Goal: Find contact information: Find contact information

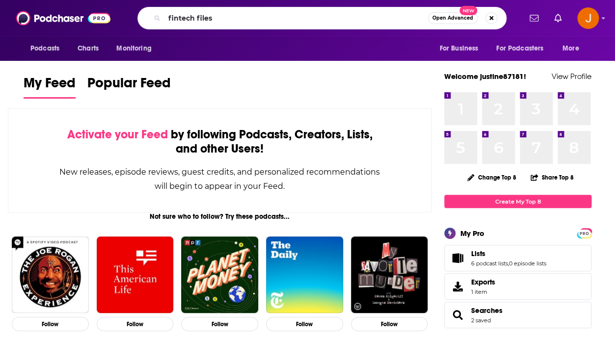
type input "fintech files"
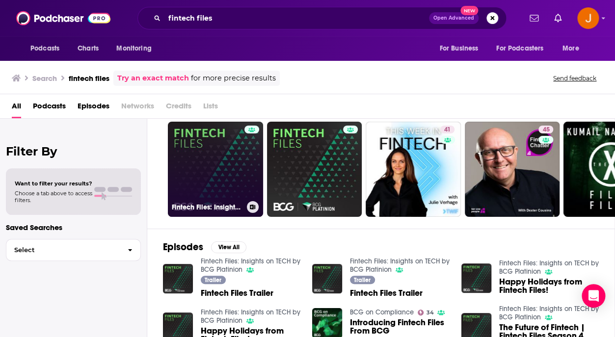
click at [199, 186] on link "Fintech Files: Insights on TECH by BCG Platinion" at bounding box center [215, 169] width 95 height 95
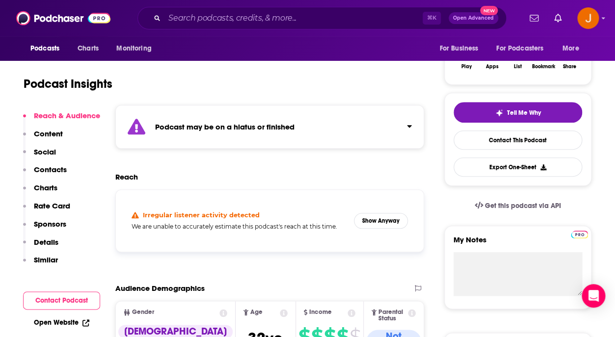
click at [47, 170] on p "Contacts" at bounding box center [50, 169] width 33 height 9
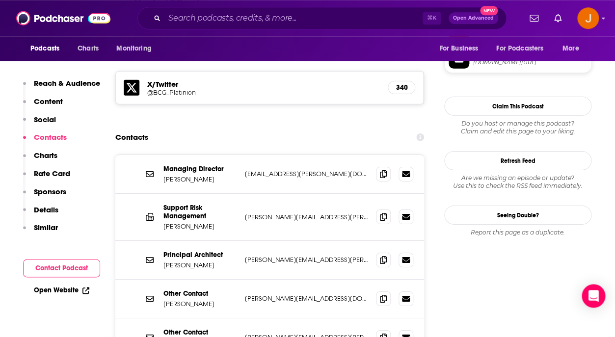
scroll to position [937, 0]
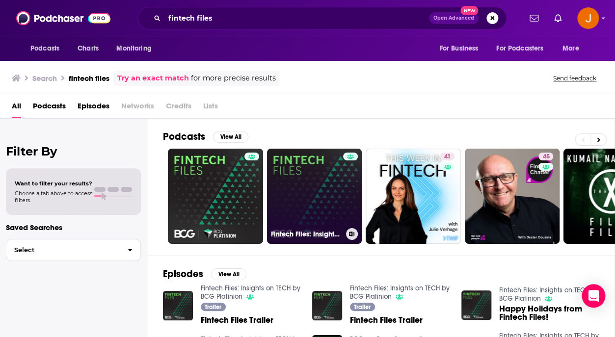
click at [289, 171] on link "Fintech Files: Insights on TECH by BCG Platinion" at bounding box center [314, 196] width 95 height 95
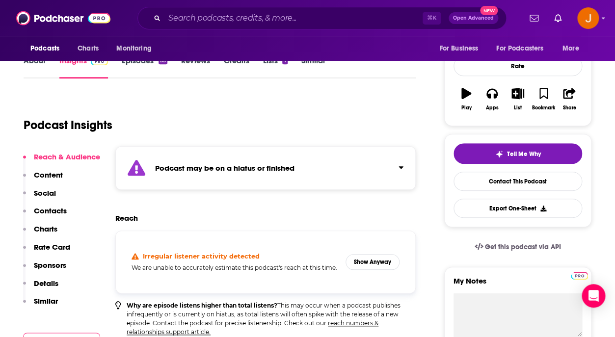
scroll to position [152, 0]
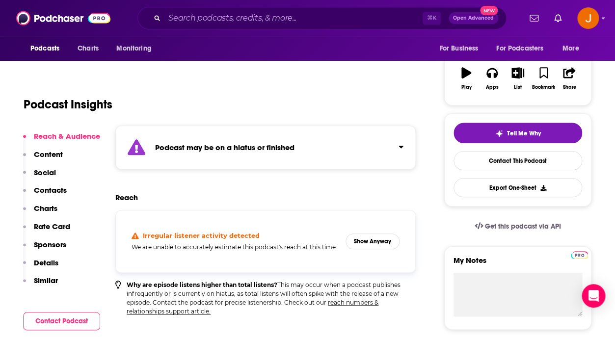
click at [53, 191] on p "Contacts" at bounding box center [50, 189] width 33 height 9
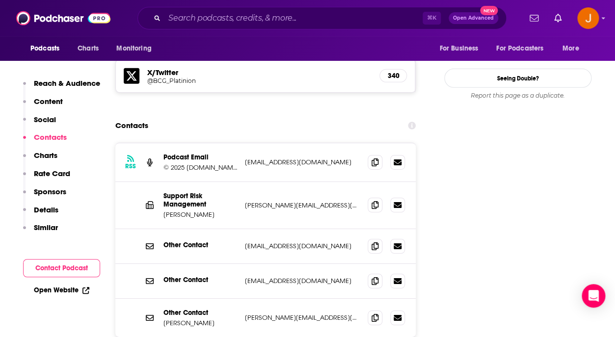
scroll to position [984, 0]
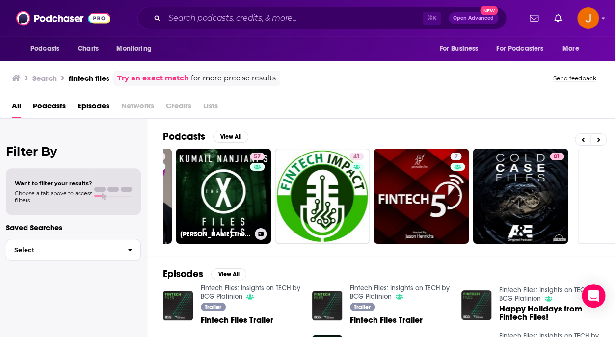
scroll to position [0, 433]
